Goal: Task Accomplishment & Management: Complete application form

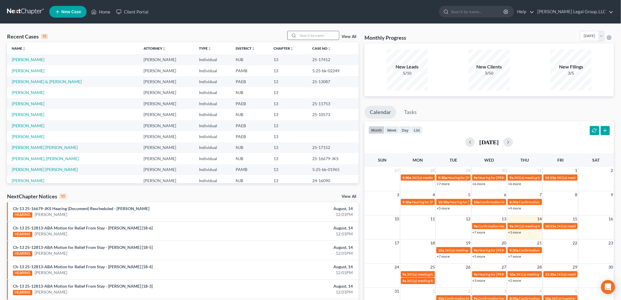
click at [303, 33] on input "search" at bounding box center [318, 35] width 41 height 9
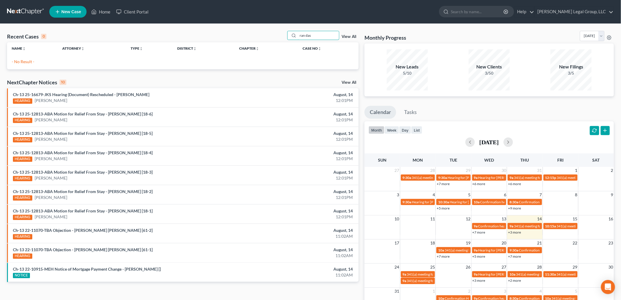
drag, startPoint x: 315, startPoint y: 37, endPoint x: 273, endPoint y: 37, distance: 41.7
click at [273, 37] on div "Recent Cases 0 ran das View All" at bounding box center [183, 36] width 352 height 11
type input "[PERSON_NAME]"
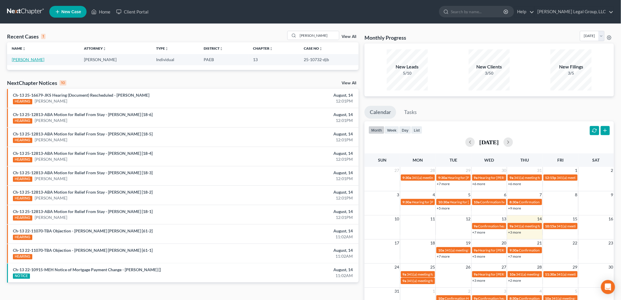
click at [36, 60] on link "[PERSON_NAME]" at bounding box center [28, 59] width 33 height 5
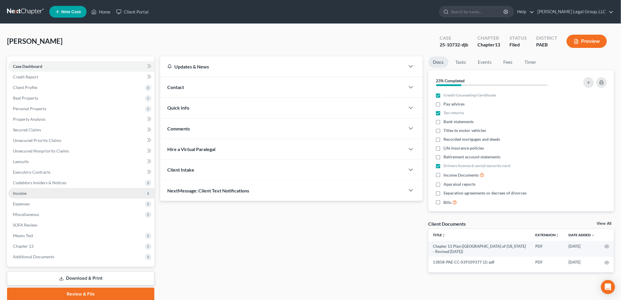
click at [33, 190] on span "Income" at bounding box center [81, 193] width 146 height 11
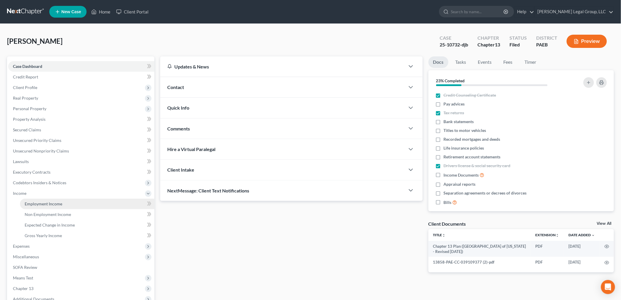
click at [37, 201] on span "Employment Income" at bounding box center [44, 203] width 38 height 5
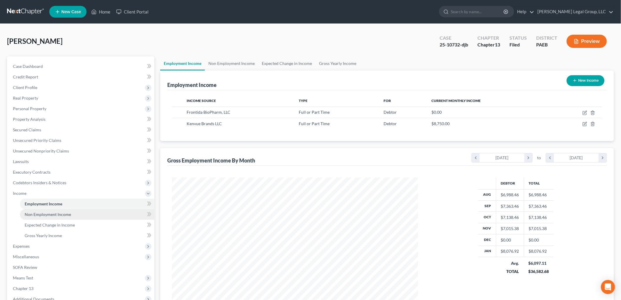
scroll to position [123, 258]
click at [45, 210] on link "Non Employment Income" at bounding box center [87, 214] width 134 height 11
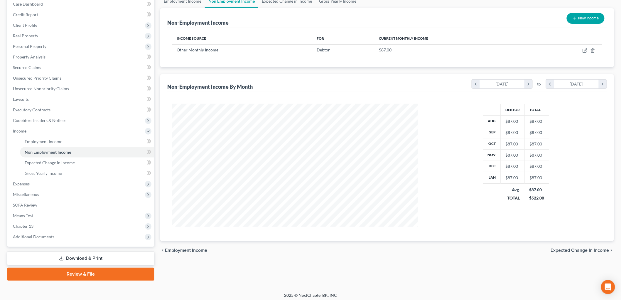
scroll to position [65, 0]
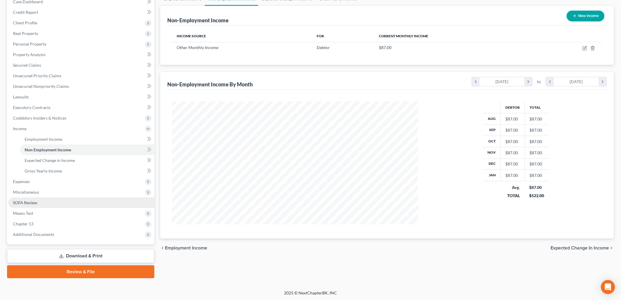
click at [32, 203] on span "SOFA Review" at bounding box center [25, 202] width 24 height 5
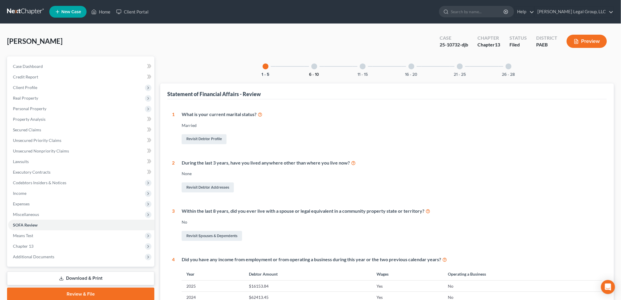
click at [312, 73] on button "6 - 10" at bounding box center [314, 74] width 10 height 4
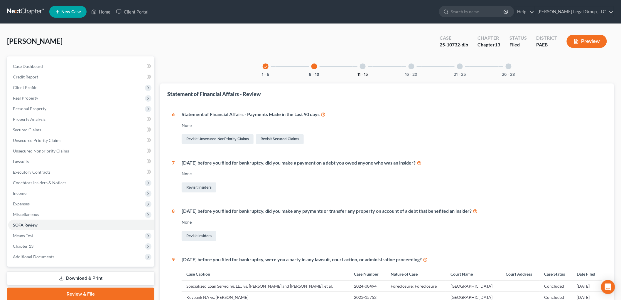
click at [362, 72] on button "11 - 15" at bounding box center [363, 74] width 10 height 4
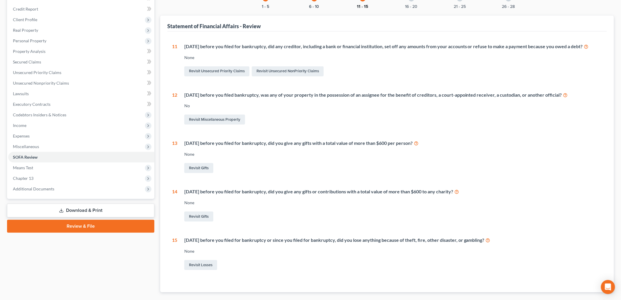
scroll to position [10, 0]
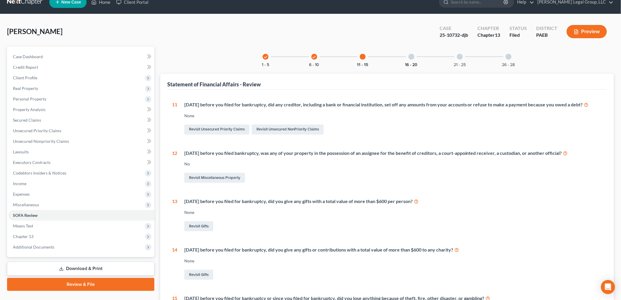
click at [416, 65] on button "16 - 20" at bounding box center [411, 65] width 12 height 4
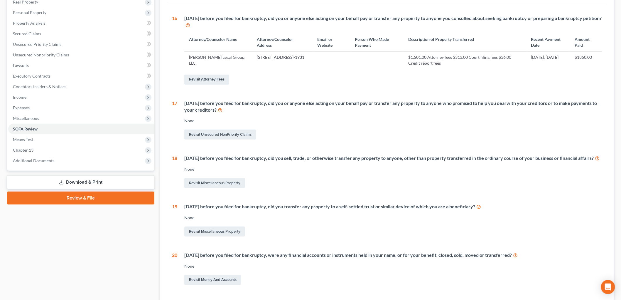
scroll to position [0, 0]
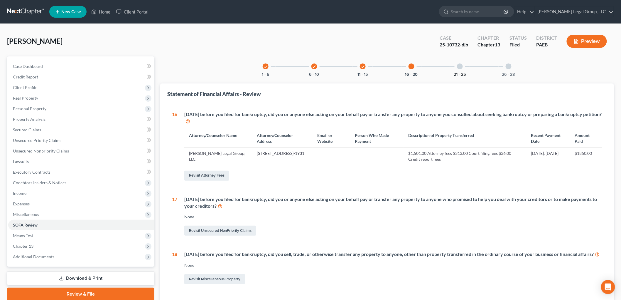
click at [459, 72] on button "21 - 25" at bounding box center [460, 74] width 12 height 4
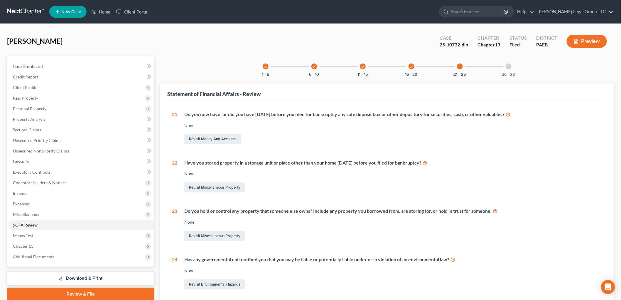
click at [499, 72] on div "26 - 28" at bounding box center [509, 66] width 20 height 20
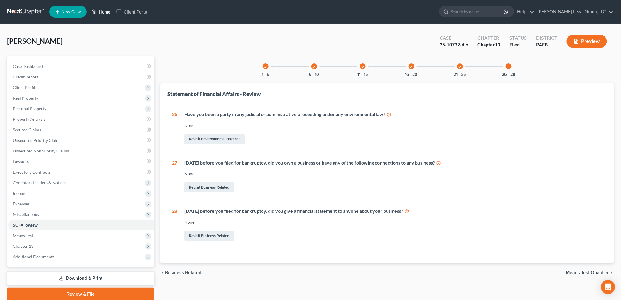
click at [104, 10] on link "Home" at bounding box center [100, 11] width 25 height 11
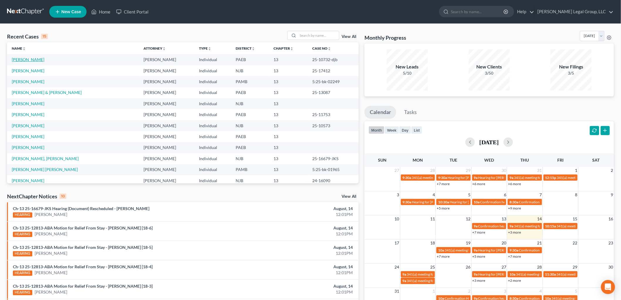
drag, startPoint x: 16, startPoint y: 55, endPoint x: 20, endPoint y: 58, distance: 4.4
click at [17, 55] on td "[PERSON_NAME]" at bounding box center [73, 59] width 132 height 11
click at [30, 58] on link "[PERSON_NAME]" at bounding box center [28, 59] width 33 height 5
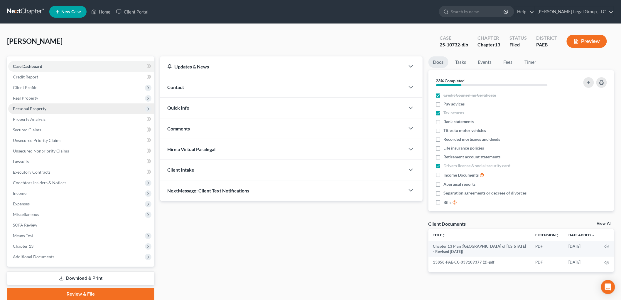
click at [38, 109] on span "Personal Property" at bounding box center [29, 108] width 33 height 5
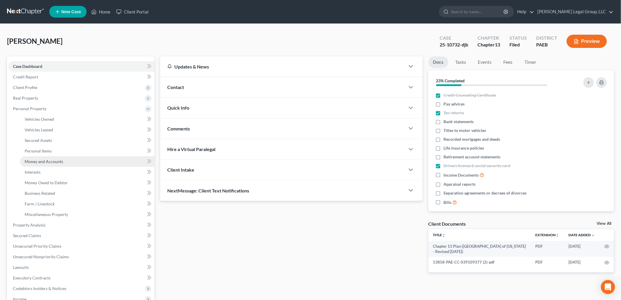
click at [51, 160] on span "Money and Accounts" at bounding box center [44, 161] width 38 height 5
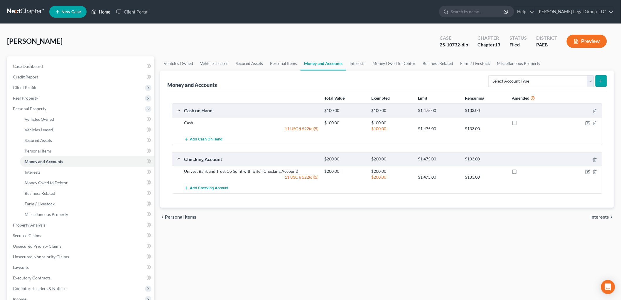
click at [102, 13] on link "Home" at bounding box center [100, 11] width 25 height 11
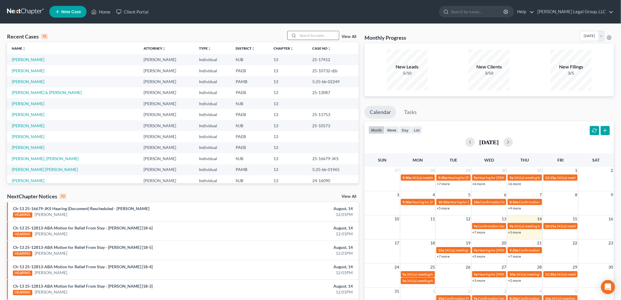
click at [318, 36] on input "search" at bounding box center [318, 35] width 41 height 9
type input "[PERSON_NAME]"
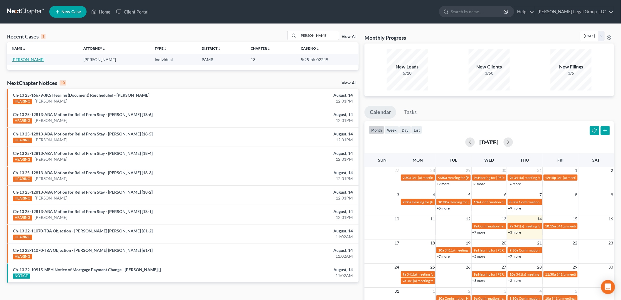
click at [36, 61] on link "[PERSON_NAME]" at bounding box center [28, 59] width 33 height 5
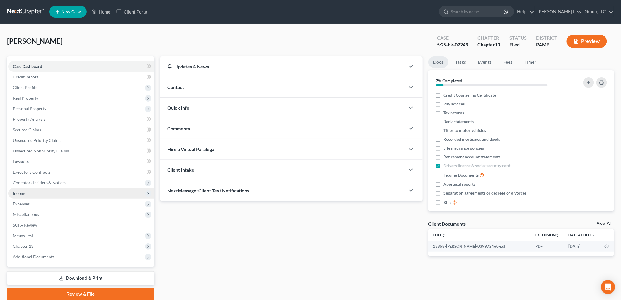
click at [38, 192] on span "Income" at bounding box center [81, 193] width 146 height 11
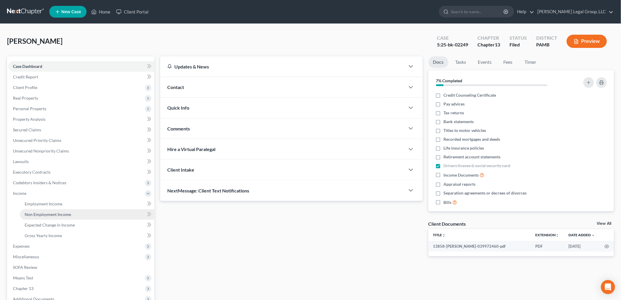
click at [73, 212] on link "Non Employment Income" at bounding box center [87, 214] width 134 height 11
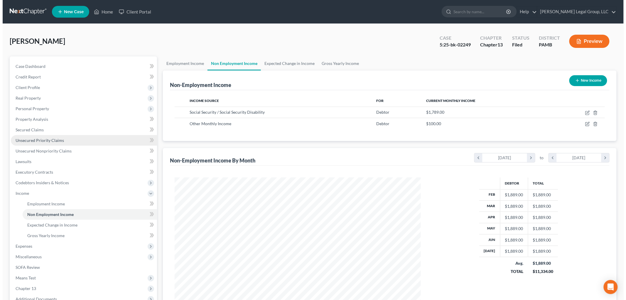
scroll to position [123, 258]
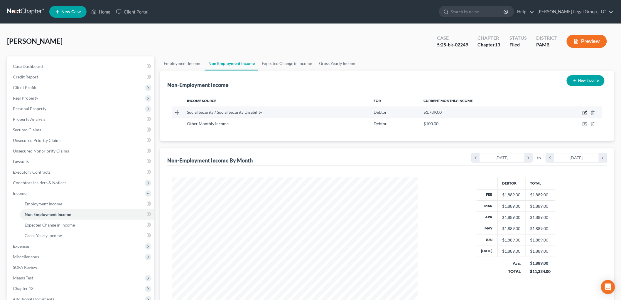
click at [583, 112] on icon "button" at bounding box center [585, 112] width 5 height 5
select select "4"
select select "0"
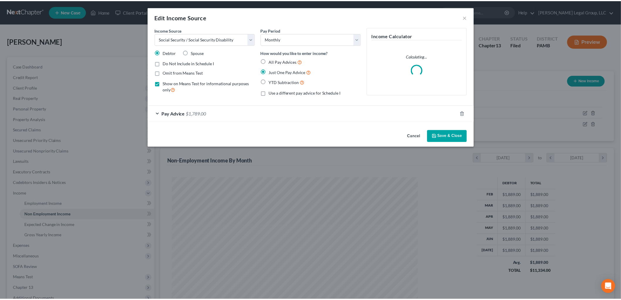
scroll to position [124, 260]
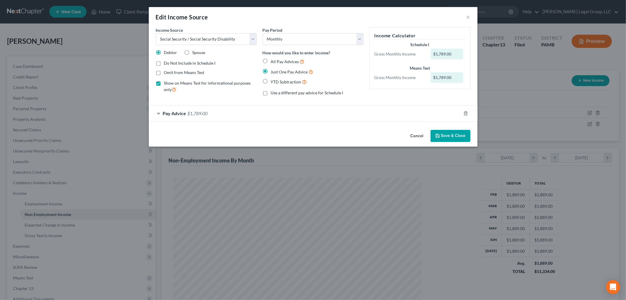
click at [218, 109] on div "Pay Advice $1,789.00" at bounding box center [305, 113] width 312 height 16
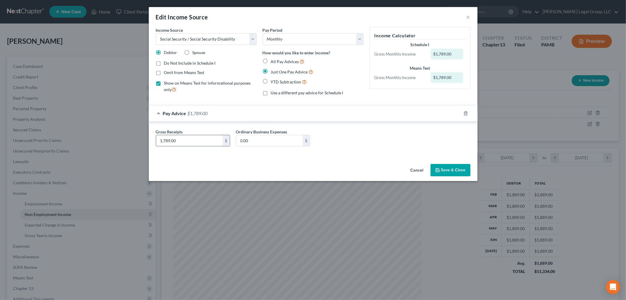
click at [197, 141] on input "1,789.00" at bounding box center [189, 140] width 67 height 11
type input "1,737"
click at [465, 168] on button "Save & Close" at bounding box center [451, 170] width 40 height 12
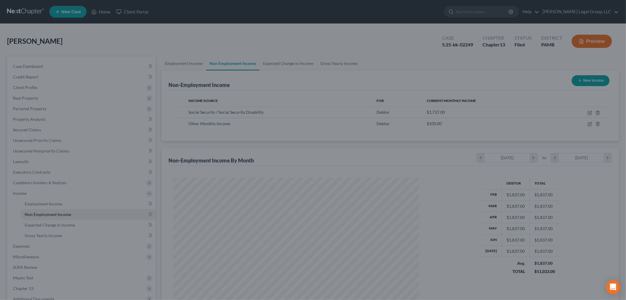
scroll to position [293388, 293253]
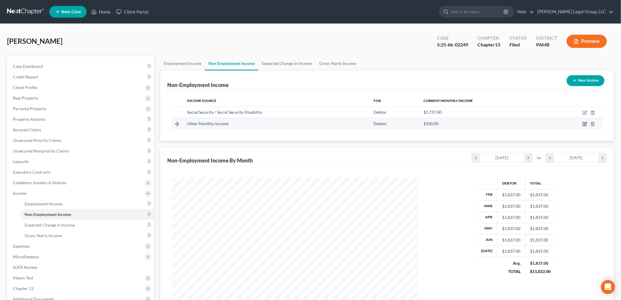
click at [583, 124] on icon "button" at bounding box center [585, 124] width 5 height 5
select select "13"
select select "0"
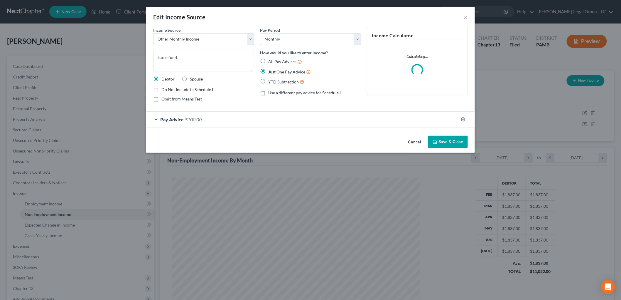
scroll to position [124, 260]
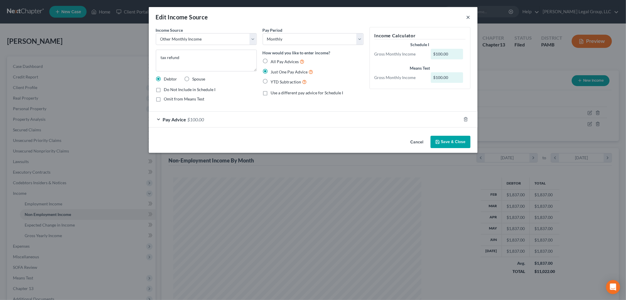
click at [468, 16] on button "×" at bounding box center [468, 17] width 4 height 7
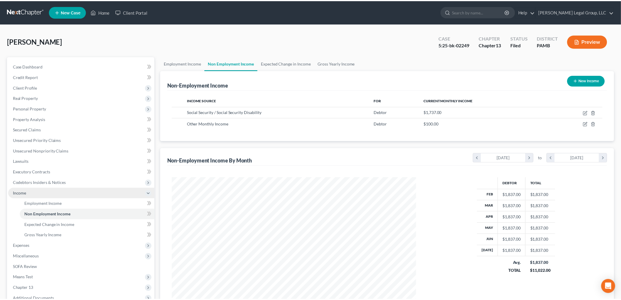
scroll to position [293388, 293253]
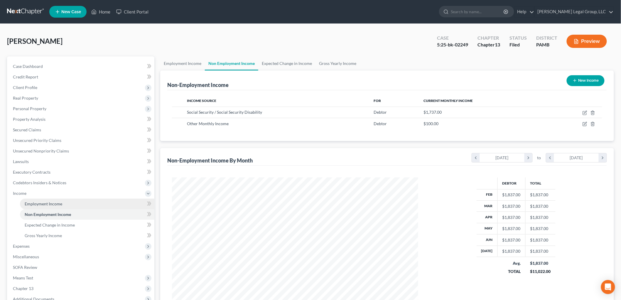
click at [48, 200] on link "Employment Income" at bounding box center [87, 203] width 134 height 11
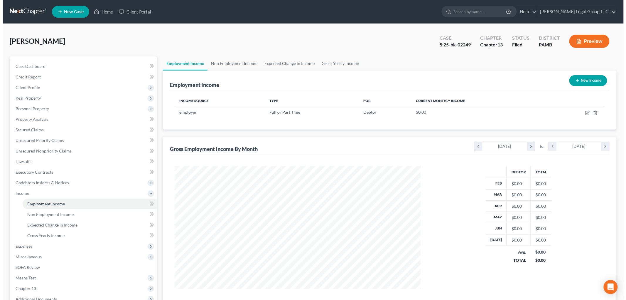
scroll to position [123, 258]
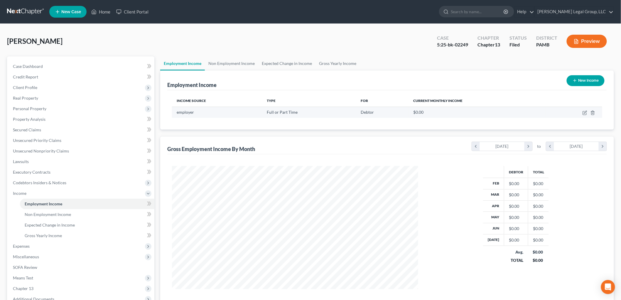
click at [581, 112] on td at bounding box center [574, 112] width 57 height 11
click at [585, 109] on td at bounding box center [574, 112] width 57 height 11
click at [581, 112] on td at bounding box center [574, 112] width 57 height 11
click at [586, 109] on td at bounding box center [574, 112] width 57 height 11
click at [585, 112] on icon "button" at bounding box center [585, 112] width 5 height 5
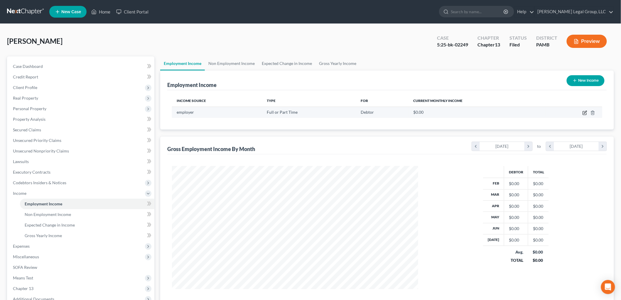
select select "0"
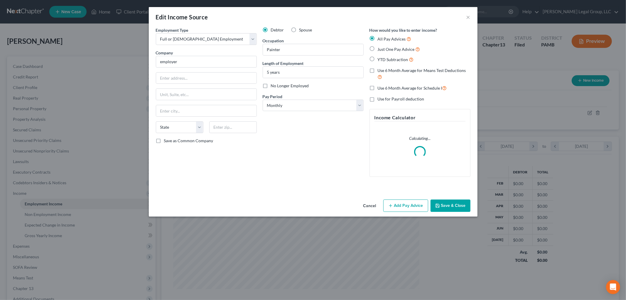
scroll to position [124, 260]
drag, startPoint x: 210, startPoint y: 61, endPoint x: 118, endPoint y: 56, distance: 92.0
click at [118, 56] on div "Edit Income Source × Employment Type * Select Full or [DEMOGRAPHIC_DATA] Employ…" at bounding box center [313, 150] width 626 height 300
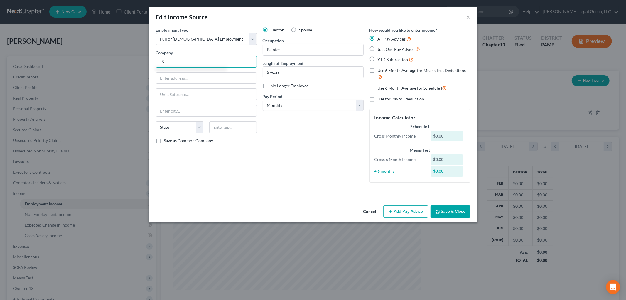
type input "J"
type input "K&T Vintage Sports Cars"
type input "[STREET_ADDRESS][PERSON_NAME]"
type input "18017"
type input "[GEOGRAPHIC_DATA]"
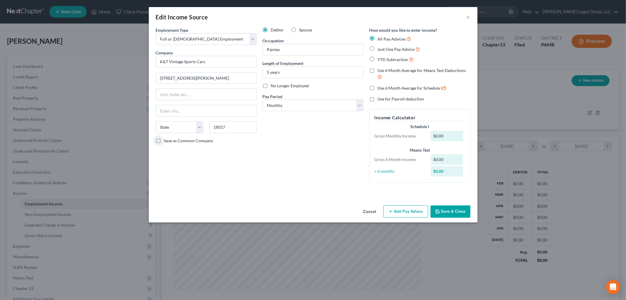
select select "39"
click at [296, 105] on select "Select Monthly Twice Monthly Every Other Week Weekly" at bounding box center [313, 106] width 101 height 12
select select "2"
click at [263, 100] on select "Select Monthly Twice Monthly Every Other Week Weekly" at bounding box center [313, 106] width 101 height 12
click at [390, 56] on label "YTD Subtraction" at bounding box center [396, 59] width 36 height 7
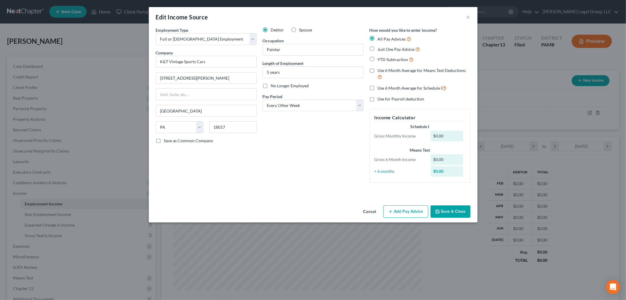
click at [384, 56] on input "YTD Subtraction" at bounding box center [382, 58] width 4 height 4
radio input "true"
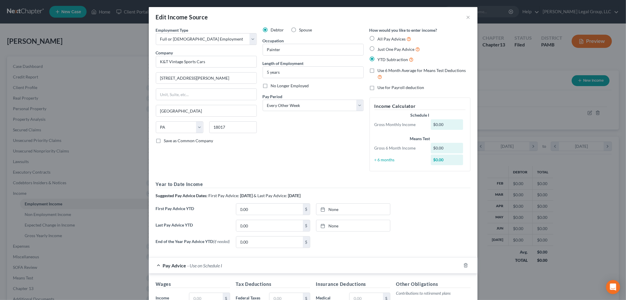
click at [390, 71] on span "Use 6 Month Average for Means Test Deductions" at bounding box center [422, 70] width 88 height 5
click at [384, 71] on input "Use 6 Month Average for Means Test Deductions" at bounding box center [382, 70] width 4 height 4
checkbox input "true"
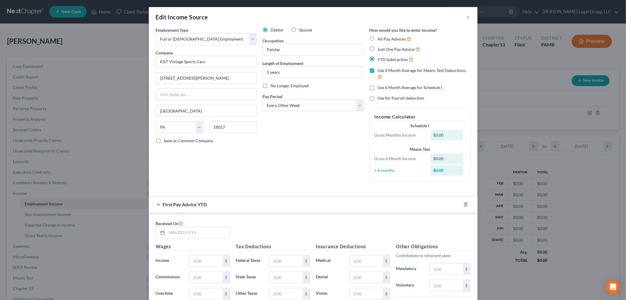
click at [389, 88] on span "Use 6 Month Average for Schedule I" at bounding box center [410, 87] width 65 height 5
click at [384, 88] on input "Use 6 Month Average for Schedule I" at bounding box center [382, 87] width 4 height 4
checkbox input "true"
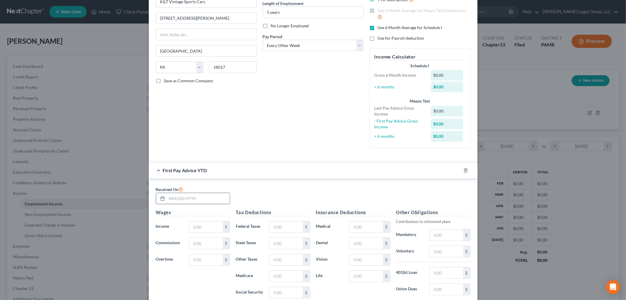
scroll to position [65, 0]
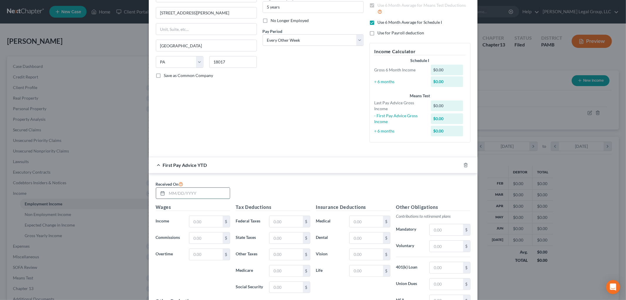
click at [183, 192] on input "text" at bounding box center [198, 193] width 63 height 11
type input "[DATE]"
type input "3,200"
type input "1"
type input "227.20"
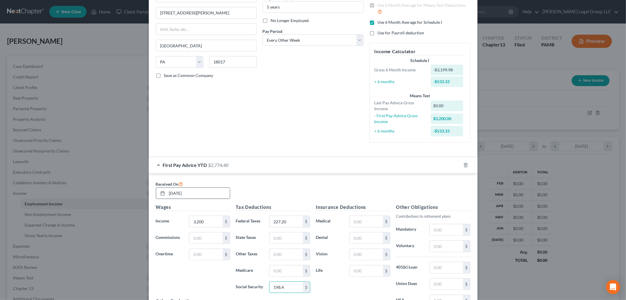
type input "198.4"
type input "46.4"
click at [284, 242] on input "text" at bounding box center [285, 237] width 33 height 11
click at [274, 259] on input "text" at bounding box center [285, 254] width 33 height 11
type input "4"
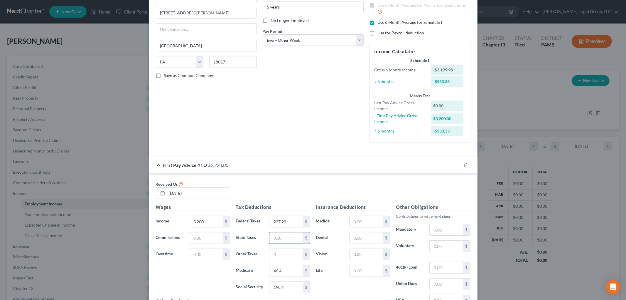
drag, startPoint x: 275, startPoint y: 241, endPoint x: 272, endPoint y: 241, distance: 3.0
click at [275, 242] on input "text" at bounding box center [285, 237] width 33 height 11
type input "100.48"
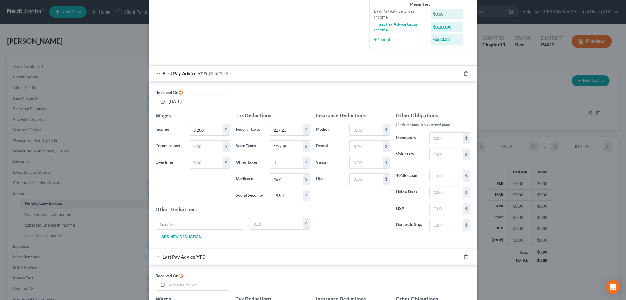
scroll to position [261, 0]
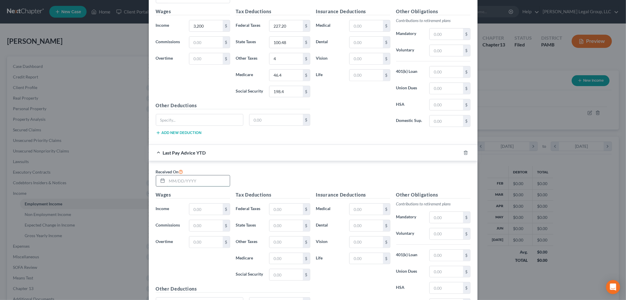
click at [194, 178] on input "text" at bounding box center [198, 180] width 63 height 11
type input "[DATE]"
type input "23,995"
type input "1,703.4"
type input "347.93"
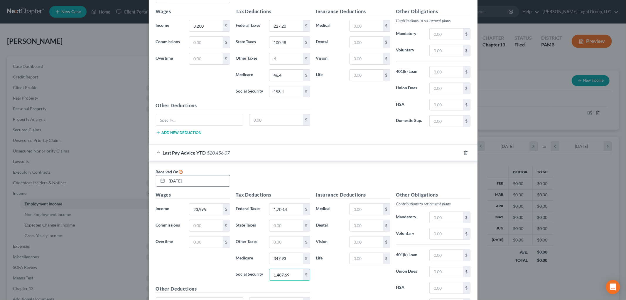
type input "1,487.69"
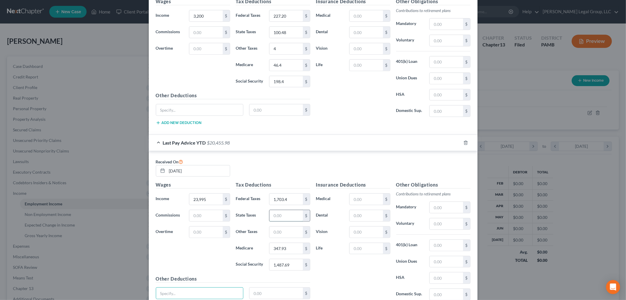
click at [283, 212] on input "text" at bounding box center [285, 215] width 33 height 11
click at [269, 231] on input "text" at bounding box center [285, 231] width 33 height 11
click at [285, 237] on input "text" at bounding box center [285, 231] width 33 height 11
type input "269.95"
click at [288, 218] on input "text" at bounding box center [285, 215] width 33 height 11
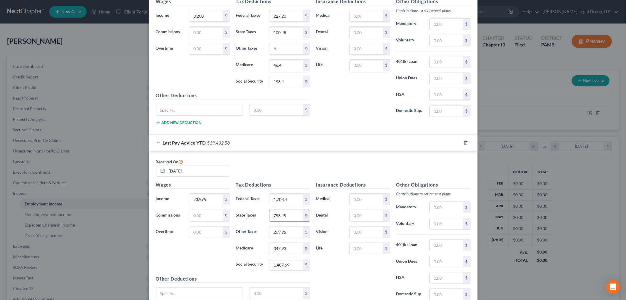
type input "753.45"
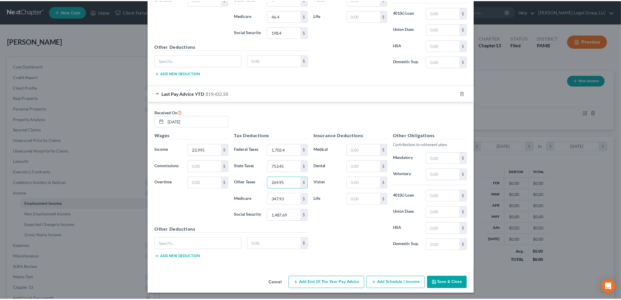
scroll to position [322, 0]
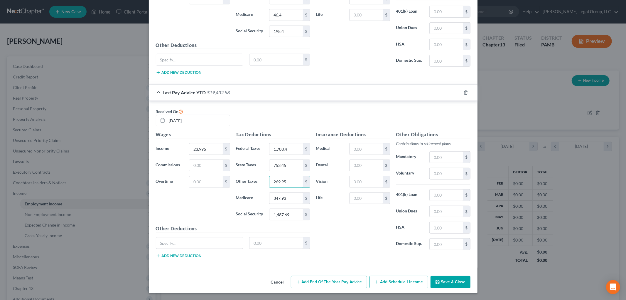
click at [452, 279] on button "Save & Close" at bounding box center [451, 282] width 40 height 12
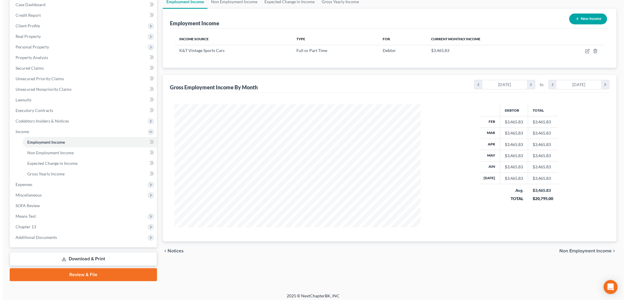
scroll to position [65, 0]
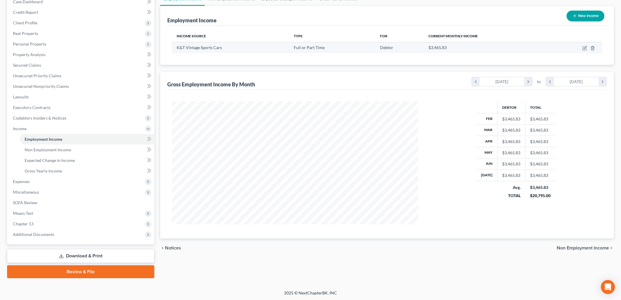
click at [582, 49] on td at bounding box center [576, 47] width 52 height 11
click at [583, 49] on icon "button" at bounding box center [585, 49] width 4 height 4
select select "0"
select select "39"
select select "2"
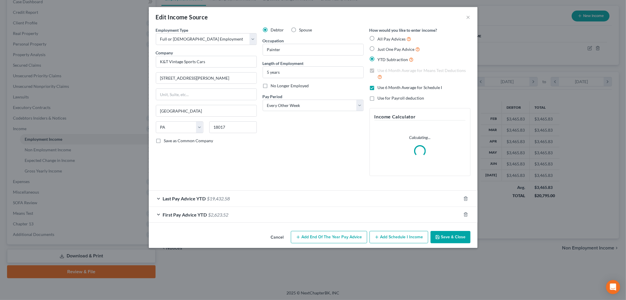
scroll to position [124, 260]
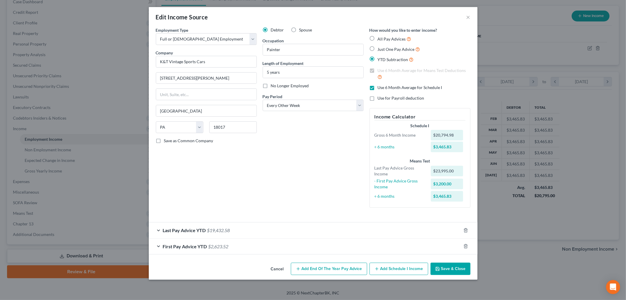
click at [350, 231] on div "Last Pay Advice YTD $19,432.58" at bounding box center [305, 230] width 312 height 16
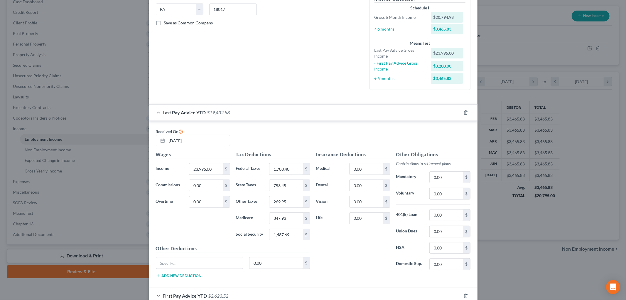
scroll to position [154, 0]
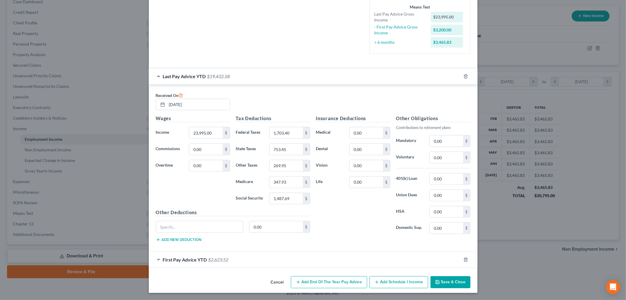
click at [283, 255] on div "First Pay Advice YTD $2,623.52" at bounding box center [305, 260] width 312 height 16
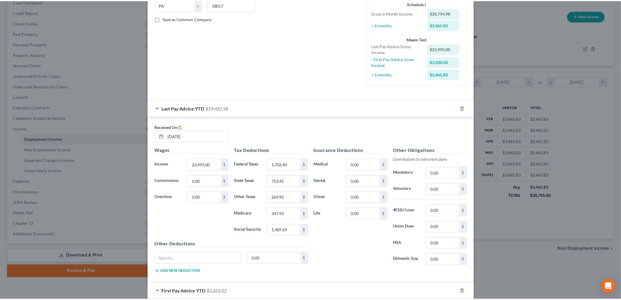
scroll to position [0, 0]
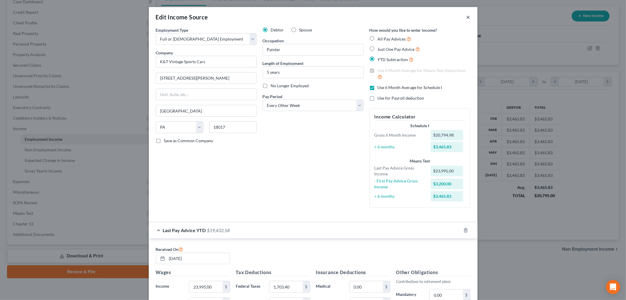
click at [466, 17] on button "×" at bounding box center [468, 17] width 4 height 7
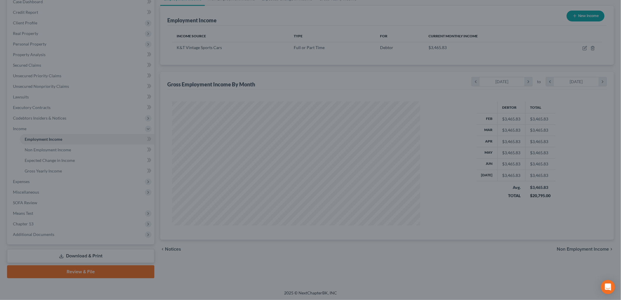
scroll to position [293388, 293253]
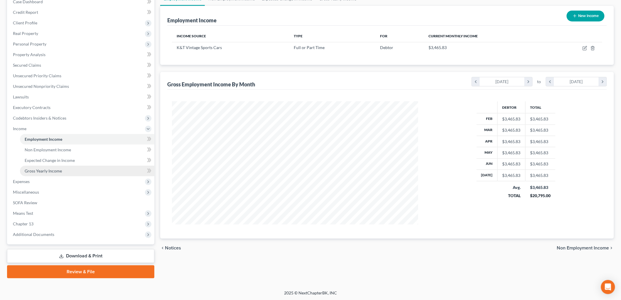
click at [57, 167] on link "Gross Yearly Income" at bounding box center [87, 171] width 134 height 11
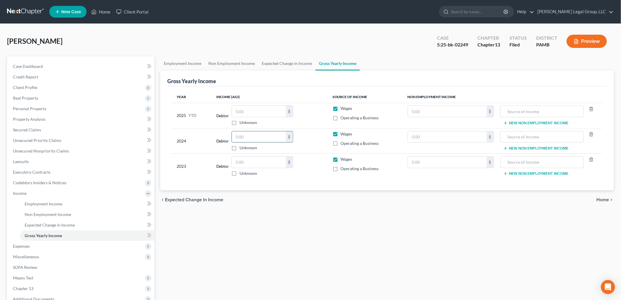
click at [277, 139] on input "text" at bounding box center [259, 136] width 54 height 11
type input "41,111"
click at [263, 161] on input "text" at bounding box center [259, 161] width 54 height 11
type input "41,547.8"
click at [259, 108] on input "text" at bounding box center [259, 111] width 54 height 11
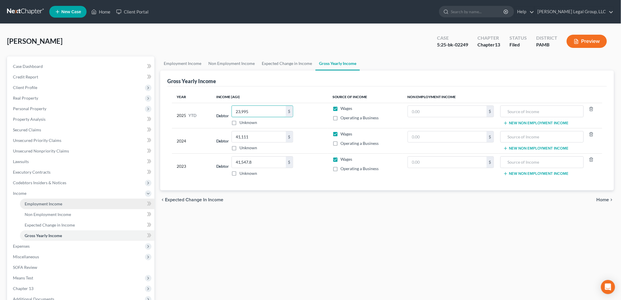
type input "23,995"
click at [41, 206] on link "Employment Income" at bounding box center [87, 203] width 134 height 11
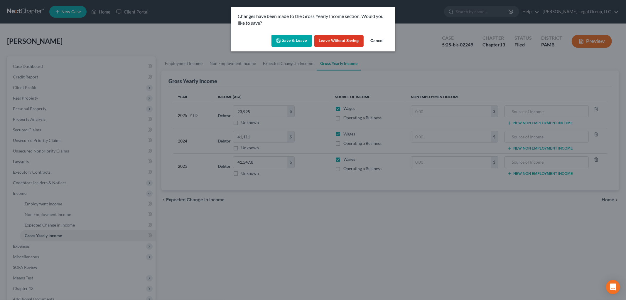
click at [287, 45] on button "Save & Leave" at bounding box center [291, 41] width 41 height 12
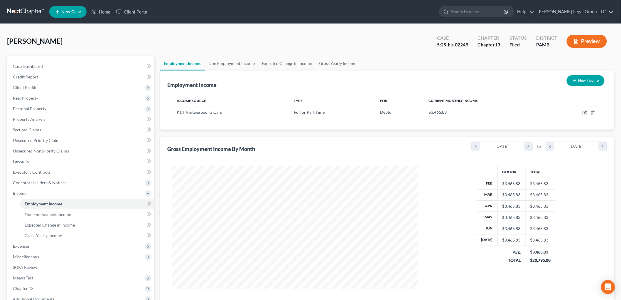
scroll to position [123, 258]
click at [38, 271] on link "SOFA Review" at bounding box center [81, 267] width 146 height 11
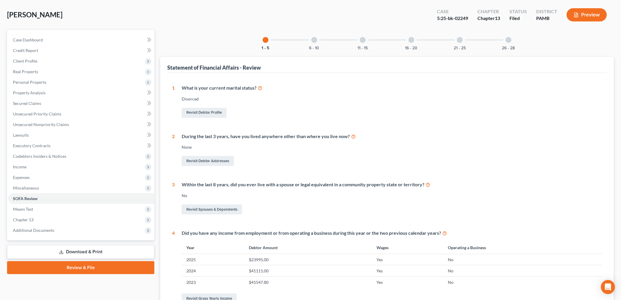
scroll to position [141, 0]
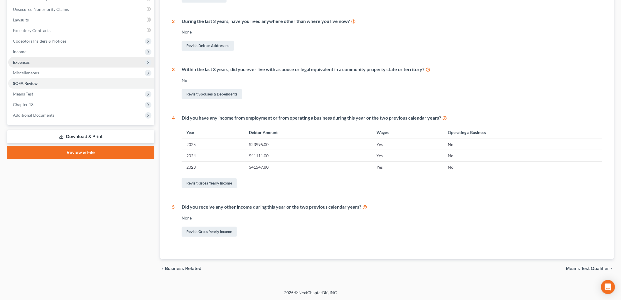
click at [31, 60] on span "Expenses" at bounding box center [81, 62] width 146 height 11
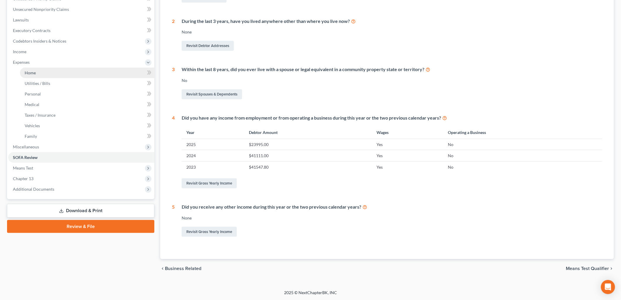
click at [38, 74] on link "Home" at bounding box center [87, 73] width 134 height 11
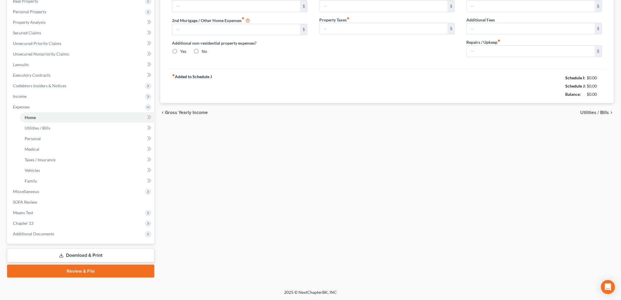
scroll to position [63, 0]
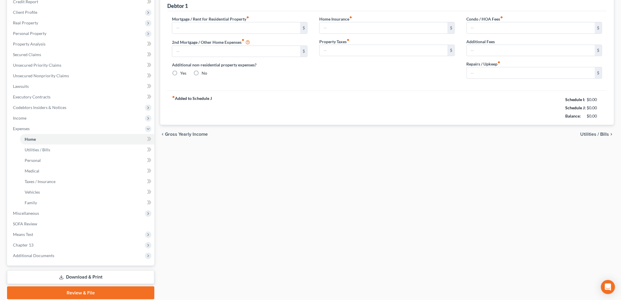
type input "1,298.00"
type input "0.00"
radio input "true"
type input "0.00"
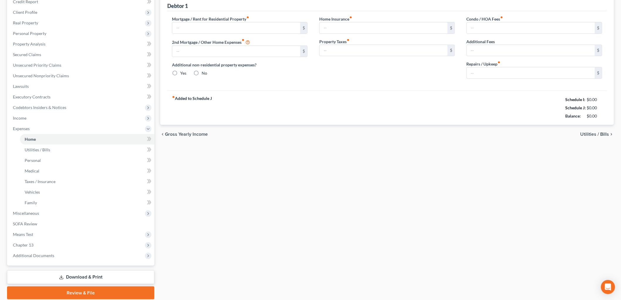
type input "0.00"
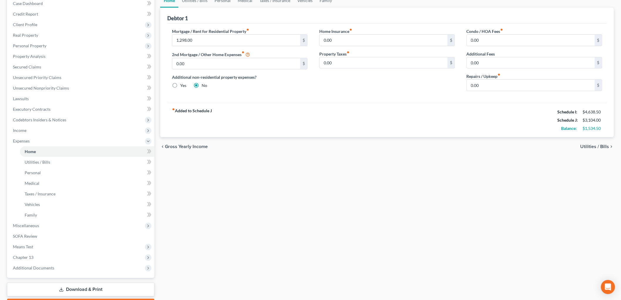
scroll to position [0, 0]
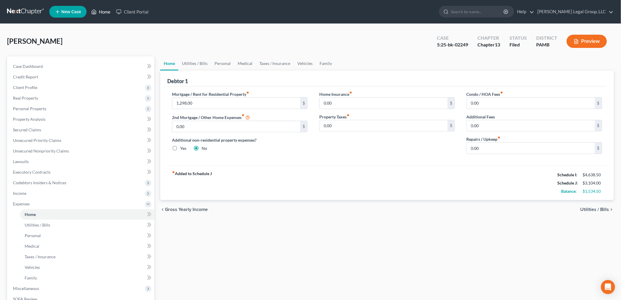
click at [112, 13] on link "Home" at bounding box center [100, 11] width 25 height 11
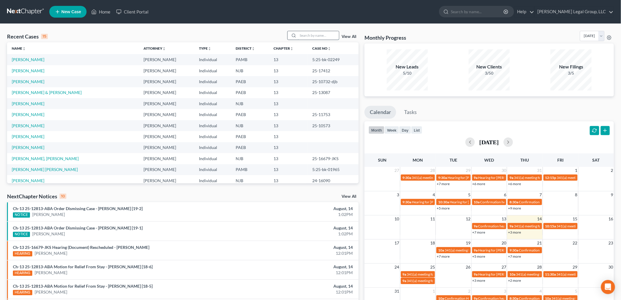
click at [326, 36] on input "search" at bounding box center [318, 35] width 41 height 9
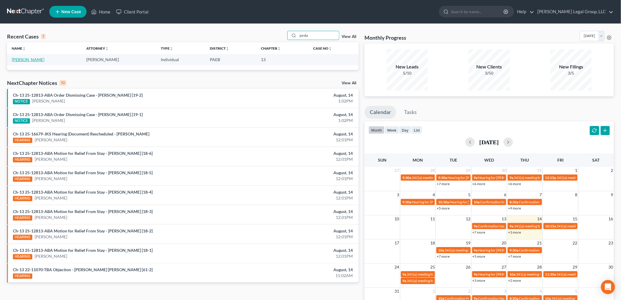
type input "jorda"
click at [31, 60] on link "[PERSON_NAME]" at bounding box center [28, 59] width 33 height 5
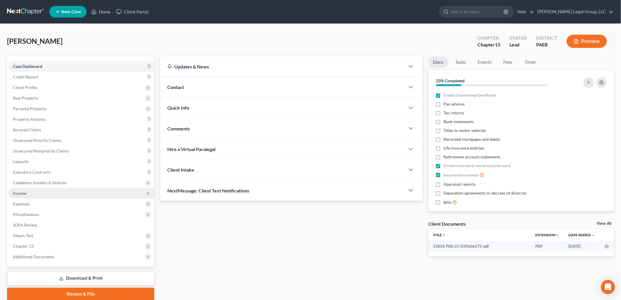
click at [33, 194] on span "Income" at bounding box center [81, 193] width 146 height 11
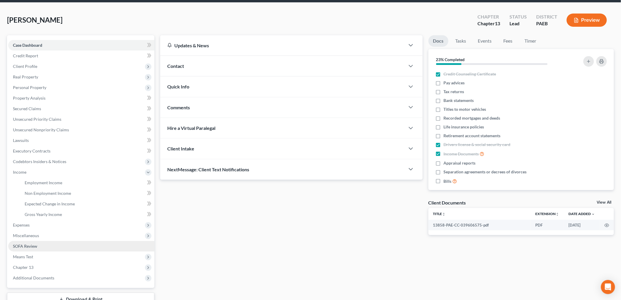
scroll to position [33, 0]
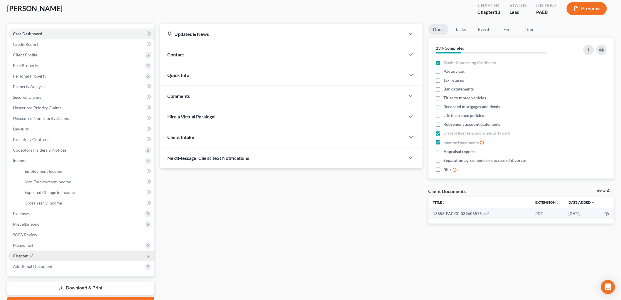
click at [39, 251] on span "Chapter 13" at bounding box center [81, 255] width 146 height 11
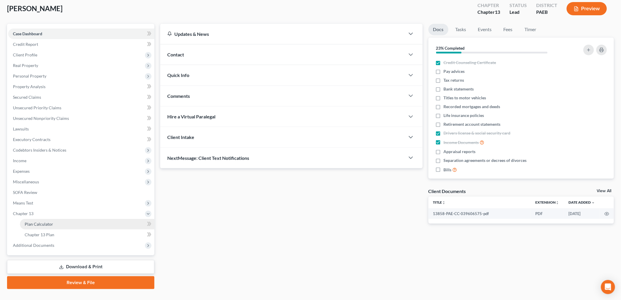
click at [46, 224] on span "Plan Calculator" at bounding box center [39, 223] width 28 height 5
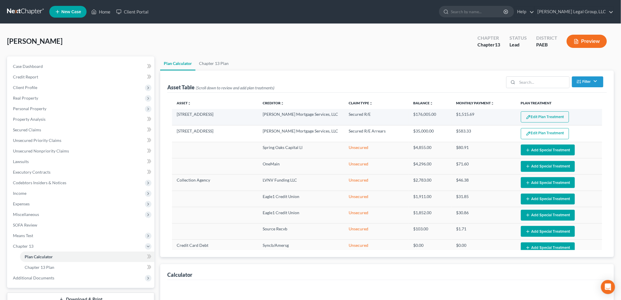
select select "59"
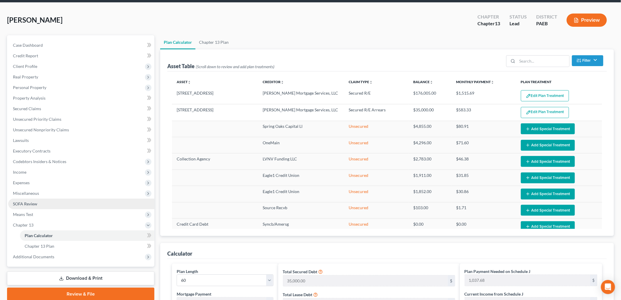
scroll to position [33, 0]
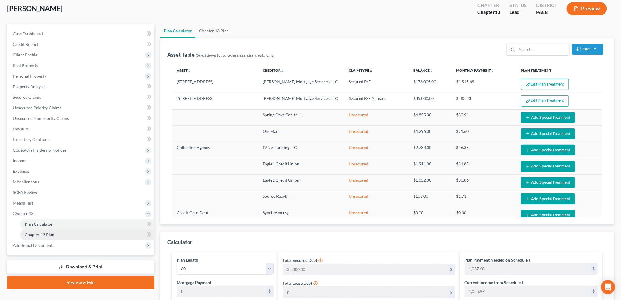
click at [60, 235] on link "Chapter 13 Plan" at bounding box center [87, 234] width 134 height 11
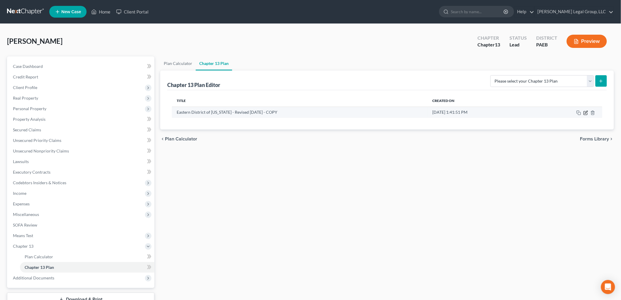
click at [583, 112] on icon "button" at bounding box center [585, 112] width 5 height 5
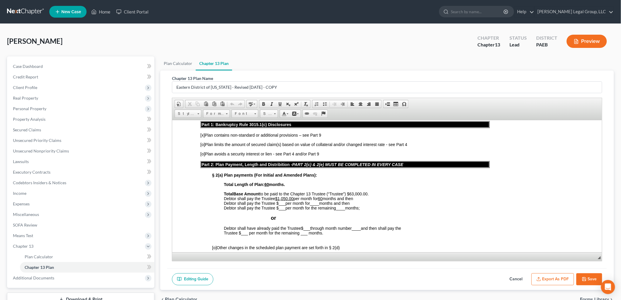
scroll to position [195, 0]
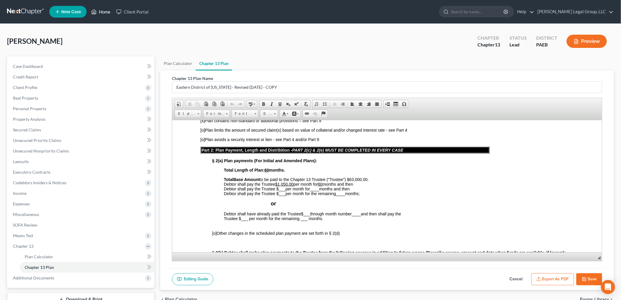
drag, startPoint x: 96, startPoint y: 11, endPoint x: 113, endPoint y: 11, distance: 16.4
click at [96, 11] on icon at bounding box center [93, 11] width 5 height 7
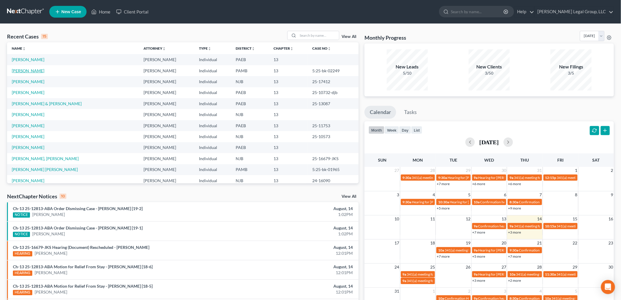
click at [35, 68] on link "[PERSON_NAME]" at bounding box center [28, 70] width 33 height 5
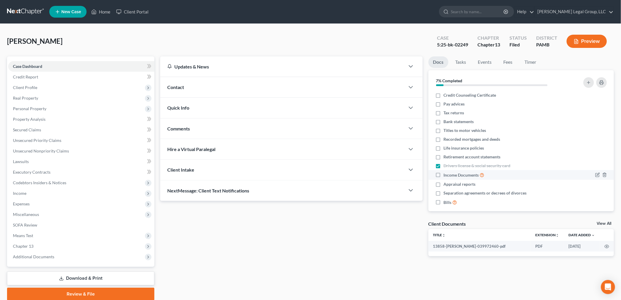
click at [444, 175] on label "Income Documents" at bounding box center [464, 174] width 41 height 7
click at [446, 175] on input "Income Documents" at bounding box center [448, 173] width 4 height 4
checkbox input "true"
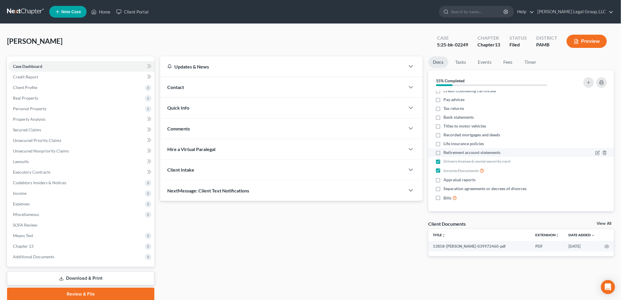
scroll to position [5, 0]
click at [444, 100] on label "Pay advices" at bounding box center [454, 99] width 21 height 6
click at [446, 100] on input "Pay advices" at bounding box center [448, 98] width 4 height 4
checkbox input "true"
click at [444, 109] on label "Tax returns" at bounding box center [454, 108] width 21 height 6
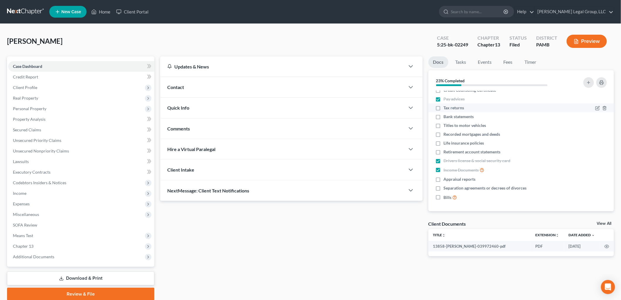
click at [446, 109] on input "Tax returns" at bounding box center [448, 107] width 4 height 4
checkbox input "true"
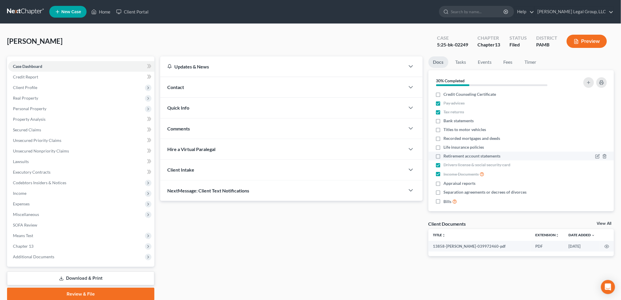
scroll to position [0, 0]
click at [447, 98] on li "Credit Counseling Certificate" at bounding box center [522, 95] width 186 height 9
click at [444, 96] on label "Credit Counseling Certificate" at bounding box center [470, 95] width 53 height 6
click at [446, 96] on input "Credit Counseling Certificate" at bounding box center [448, 94] width 4 height 4
checkbox input "true"
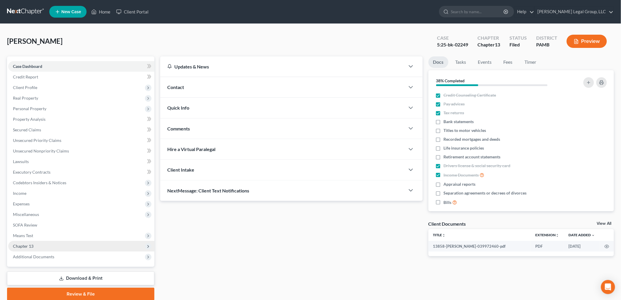
click at [29, 245] on span "Chapter 13" at bounding box center [23, 245] width 21 height 5
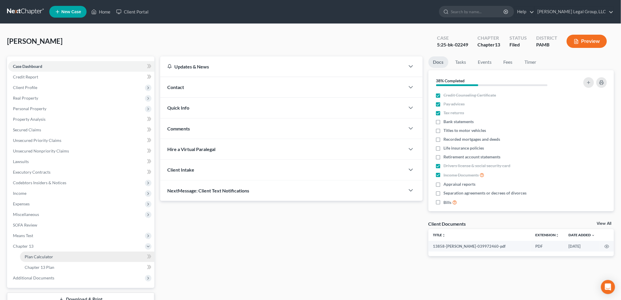
click at [45, 251] on link "Plan Calculator" at bounding box center [87, 256] width 134 height 11
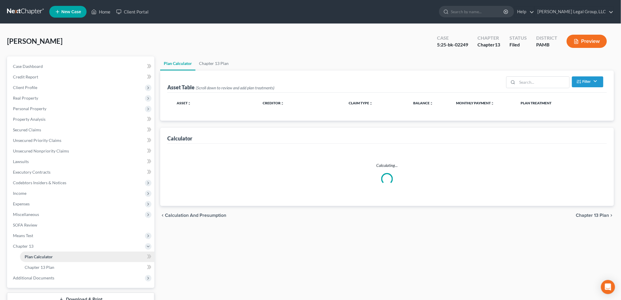
select select "59"
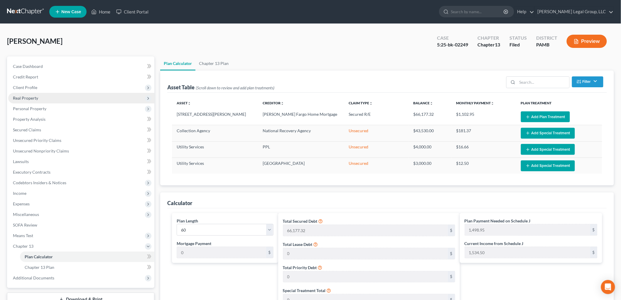
click at [37, 97] on span "Real Property" at bounding box center [25, 97] width 25 height 5
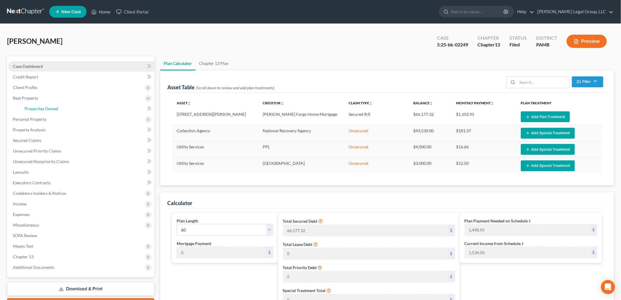
click at [55, 109] on span "Properties Owned" at bounding box center [41, 108] width 33 height 5
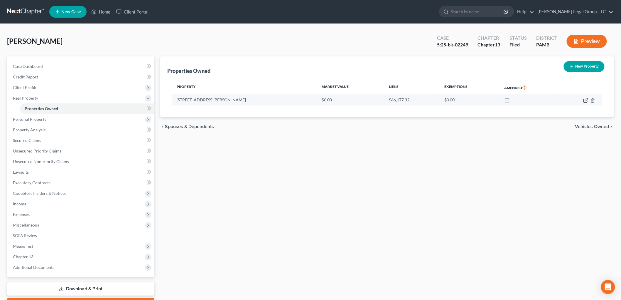
click at [589, 100] on td at bounding box center [580, 99] width 43 height 11
click at [586, 100] on icon "button" at bounding box center [585, 100] width 5 height 5
select select "39"
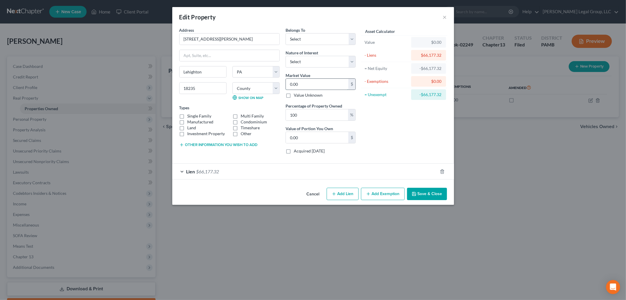
click at [324, 85] on input "0.00" at bounding box center [317, 84] width 63 height 11
type input "2"
type input "2.00"
type input "23"
type input "23.00"
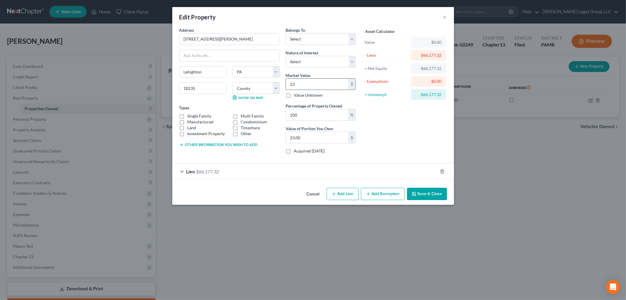
type input "238"
type input "238.00"
type input "2382"
type input "2,382.00"
type input "23820"
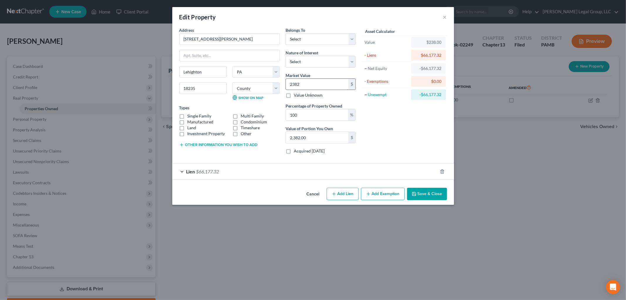
type input "23,820.00"
type input "23,8200"
type input "238,200.00"
type input "238,200"
click at [370, 192] on icon "button" at bounding box center [368, 193] width 5 height 5
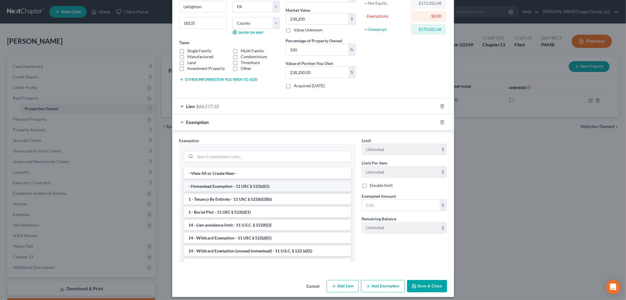
click at [278, 187] on li "- Homestead Exemption - 11 USC § 522(d)(1)" at bounding box center [267, 186] width 167 height 11
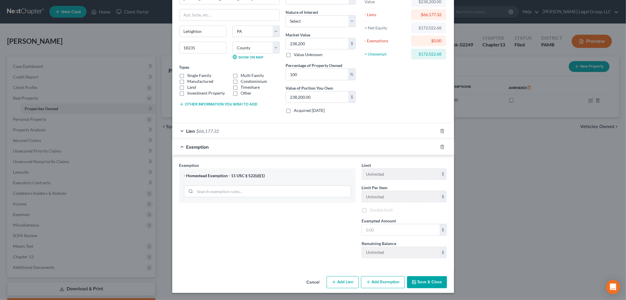
scroll to position [41, 0]
click at [391, 231] on input "text" at bounding box center [401, 229] width 78 height 11
type input "1"
type input "31,575"
click at [420, 284] on button "Save & Close" at bounding box center [427, 282] width 40 height 12
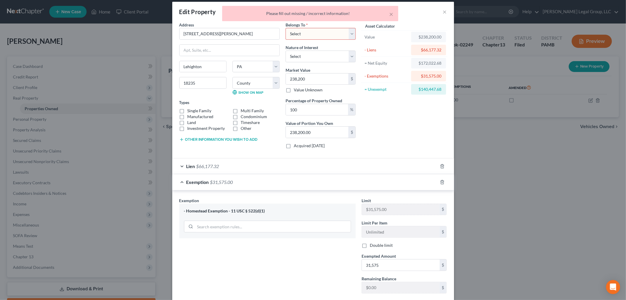
scroll to position [0, 0]
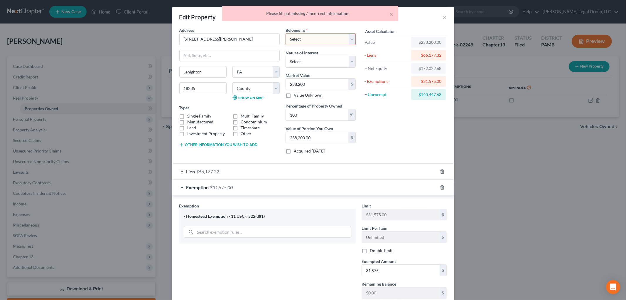
drag, startPoint x: 326, startPoint y: 37, endPoint x: 327, endPoint y: 45, distance: 7.7
click at [326, 37] on select "Select Debtor 1 Only Debtor 2 Only Debtor 1 And Debtor 2 Only At Least One Of T…" at bounding box center [321, 39] width 70 height 12
select select "0"
click at [286, 33] on select "Select Debtor 1 Only Debtor 2 Only Debtor 1 And Debtor 2 Only At Least One Of T…" at bounding box center [321, 39] width 70 height 12
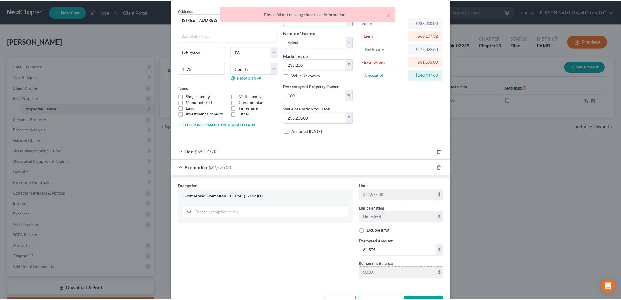
scroll to position [41, 0]
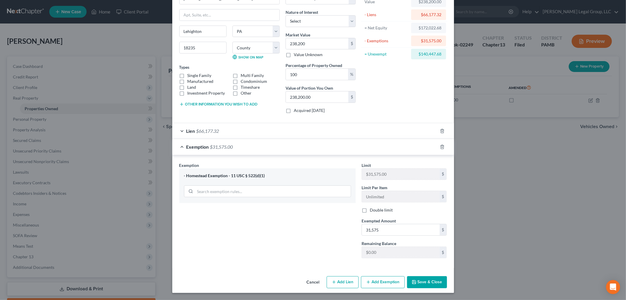
click at [188, 73] on label "Single Family" at bounding box center [200, 75] width 24 height 6
click at [190, 73] on input "Single Family" at bounding box center [192, 74] width 4 height 4
checkbox input "true"
click at [426, 280] on button "Save & Close" at bounding box center [427, 282] width 40 height 12
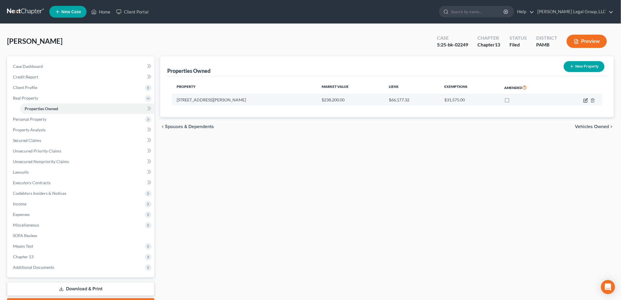
click at [584, 99] on icon "button" at bounding box center [586, 101] width 4 height 4
select select "39"
select select "12"
select select "0"
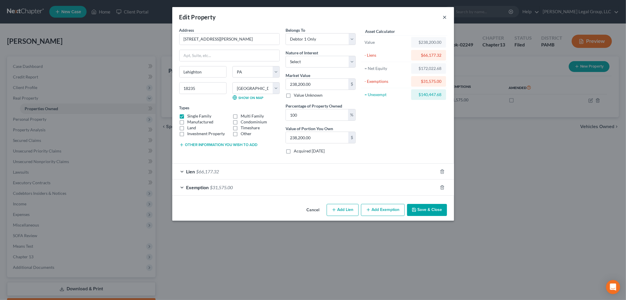
click at [444, 16] on button "×" at bounding box center [445, 17] width 4 height 7
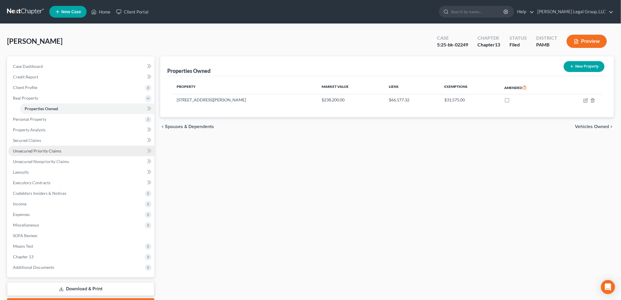
click at [21, 146] on link "Unsecured Priority Claims" at bounding box center [81, 151] width 146 height 11
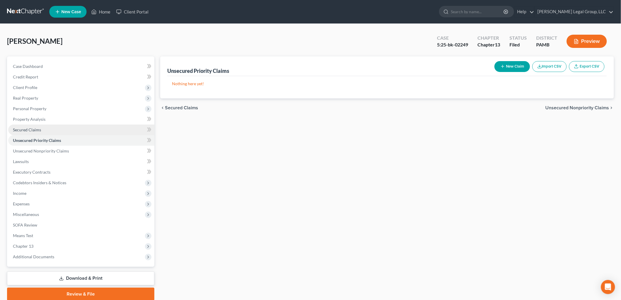
click at [26, 139] on span "Unsecured Priority Claims" at bounding box center [37, 140] width 48 height 5
click at [51, 128] on link "Secured Claims" at bounding box center [81, 129] width 146 height 11
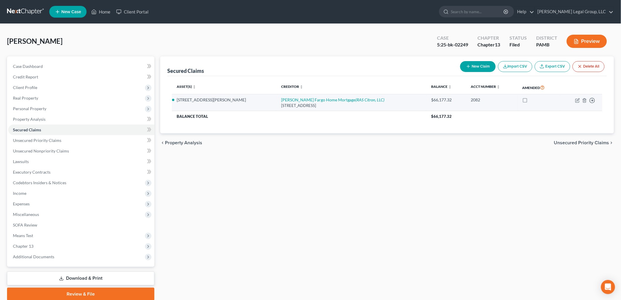
click at [575, 99] on td "Move to E Move to F Move to G Move to Notice Only" at bounding box center [581, 102] width 42 height 17
click at [576, 99] on icon "button" at bounding box center [577, 100] width 5 height 5
select select "16"
select select "2"
select select "4"
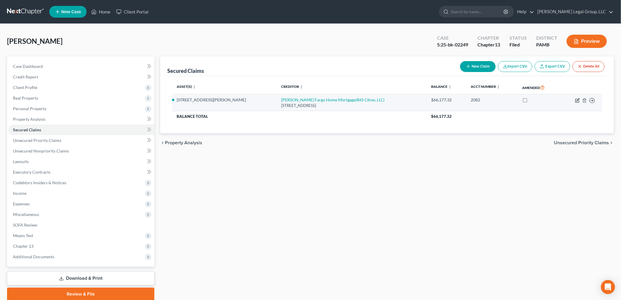
select select "0"
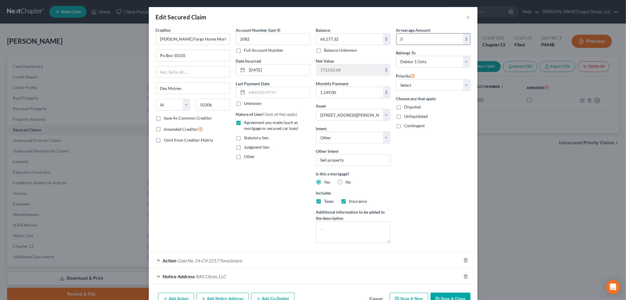
click at [416, 39] on input "0" at bounding box center [430, 38] width 67 height 11
click at [419, 40] on input "0" at bounding box center [430, 38] width 67 height 11
click at [467, 18] on button "×" at bounding box center [468, 17] width 4 height 7
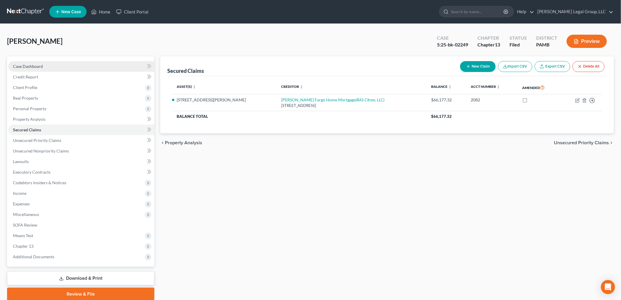
click at [59, 65] on link "Case Dashboard" at bounding box center [81, 66] width 146 height 11
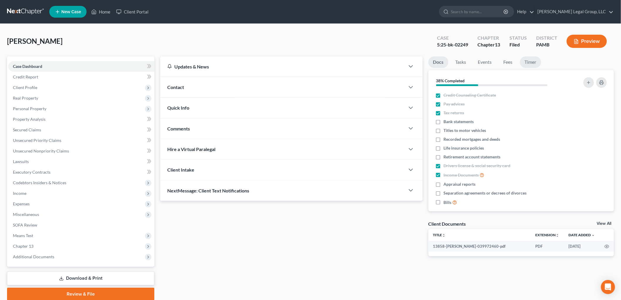
click at [535, 60] on link "Timer" at bounding box center [530, 61] width 21 height 11
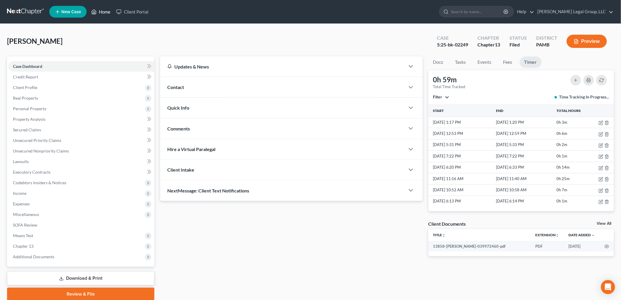
click at [107, 13] on link "Home" at bounding box center [100, 11] width 25 height 11
